Goal: Entertainment & Leisure: Consume media (video, audio)

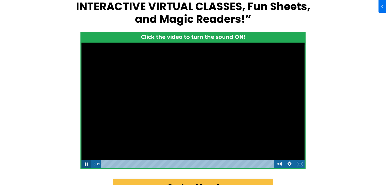
click at [84, 166] on icon "Pause" at bounding box center [86, 164] width 10 height 9
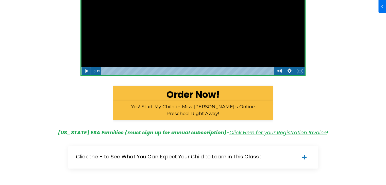
scroll to position [225, 0]
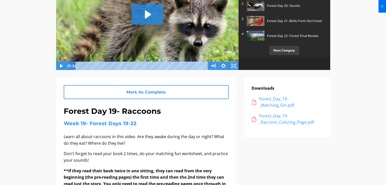
scroll to position [25, 0]
